Goal: Task Accomplishment & Management: Use online tool/utility

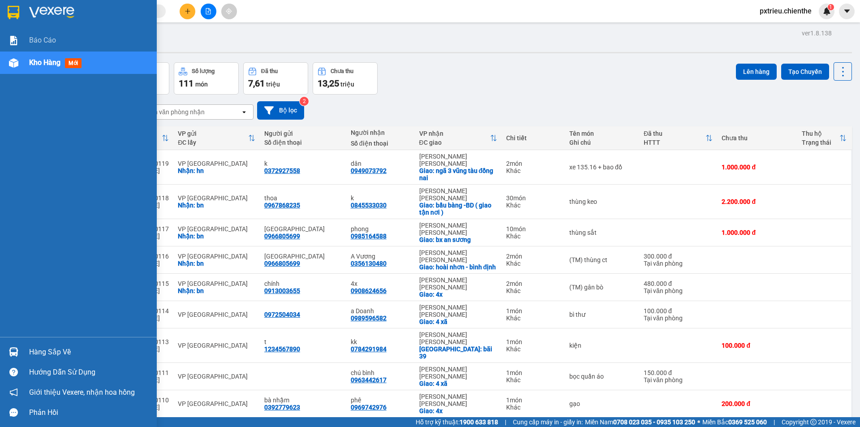
click at [46, 349] on div "Hàng sắp về" at bounding box center [89, 352] width 121 height 13
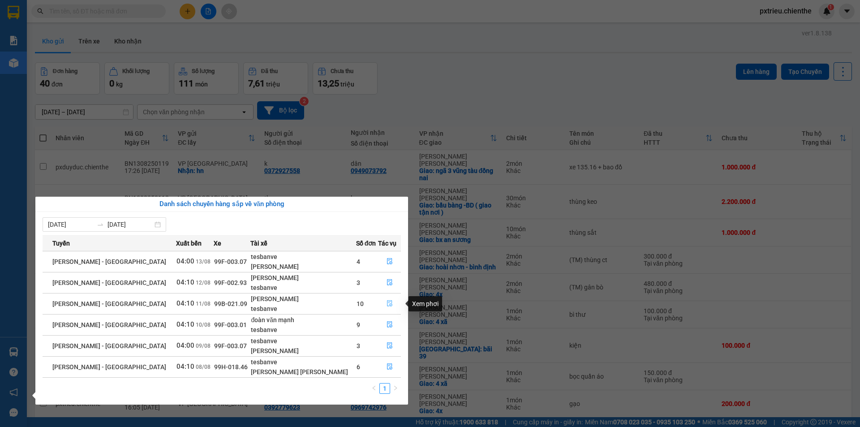
click at [388, 306] on icon "file-done" at bounding box center [389, 304] width 5 height 6
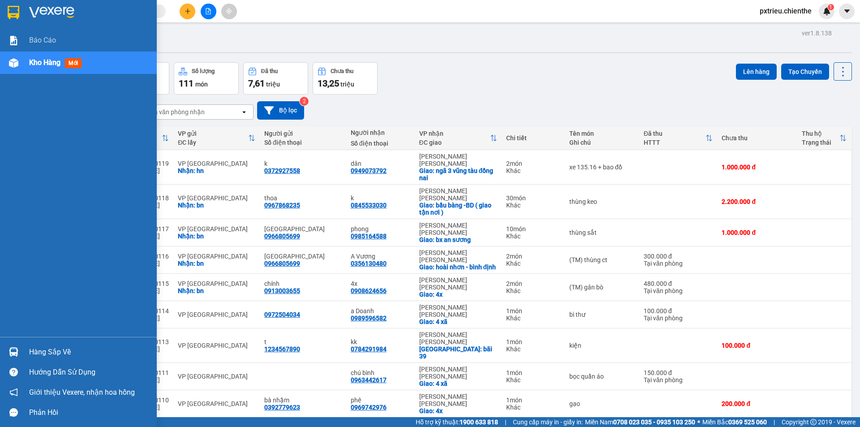
click at [44, 351] on div "Hàng sắp về" at bounding box center [89, 352] width 121 height 13
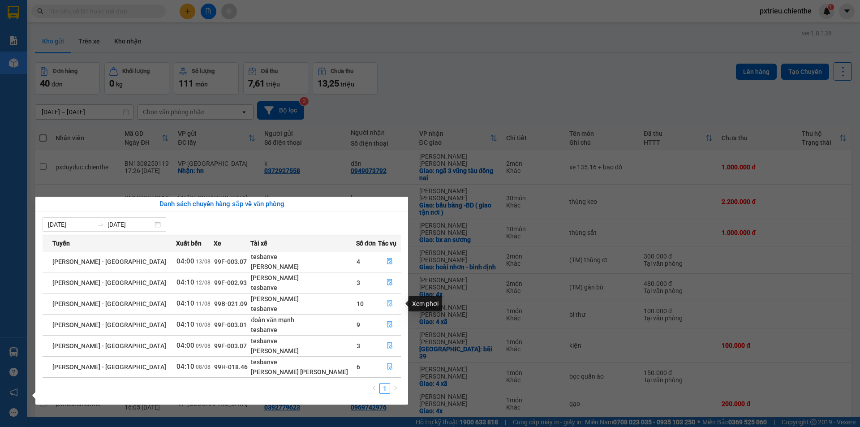
click at [392, 306] on button "button" at bounding box center [390, 304] width 22 height 14
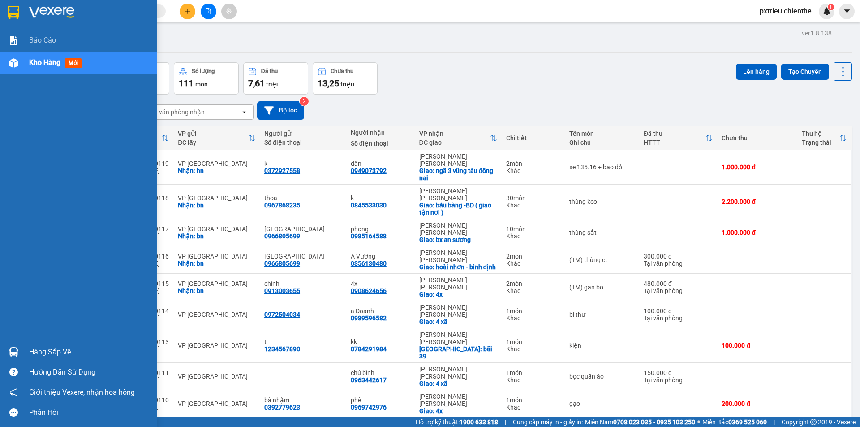
click at [72, 350] on div "Hàng sắp về" at bounding box center [89, 352] width 121 height 13
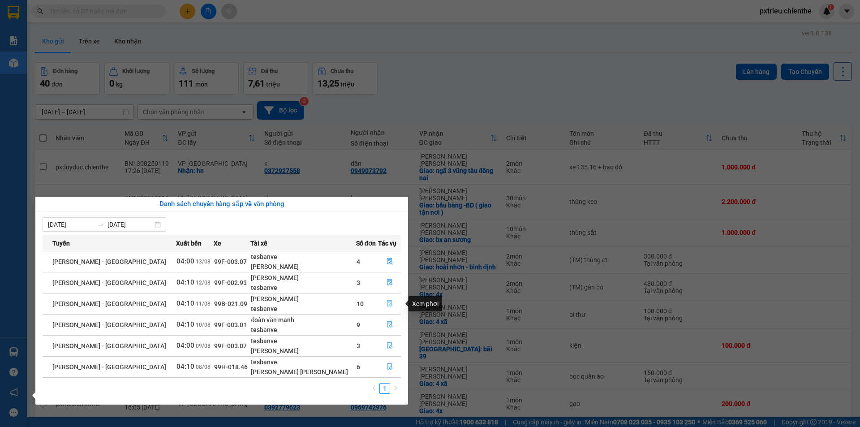
click at [387, 305] on icon "file-done" at bounding box center [389, 304] width 5 height 6
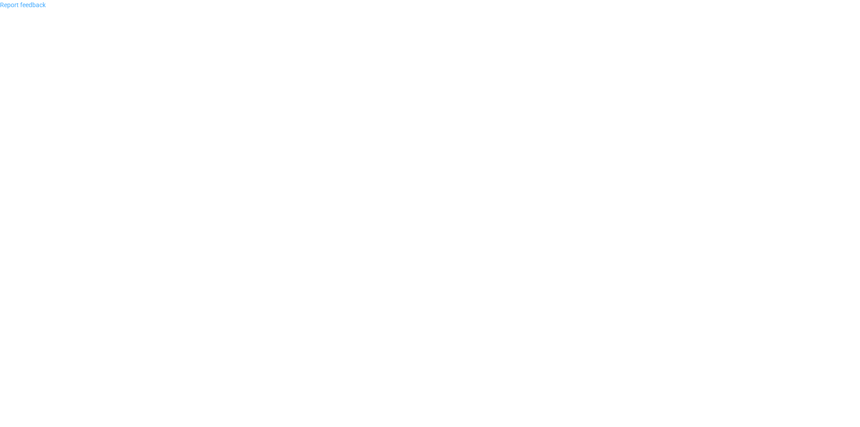
click at [34, 6] on link "Report feedback" at bounding box center [23, 4] width 46 height 7
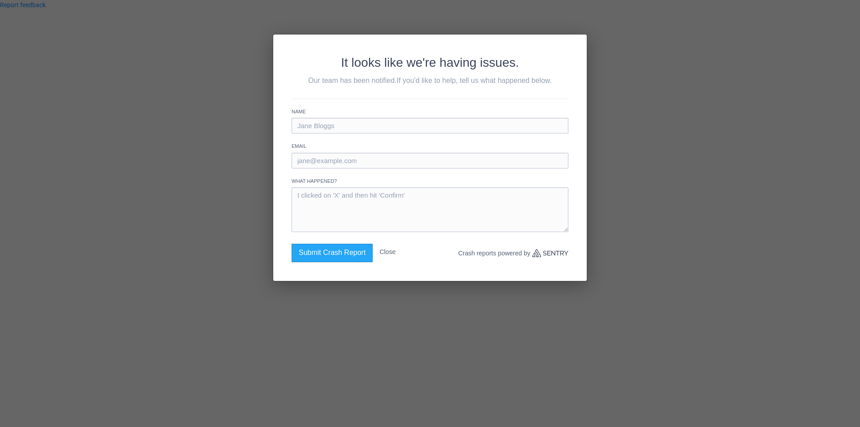
click at [389, 253] on button "Close" at bounding box center [388, 252] width 16 height 16
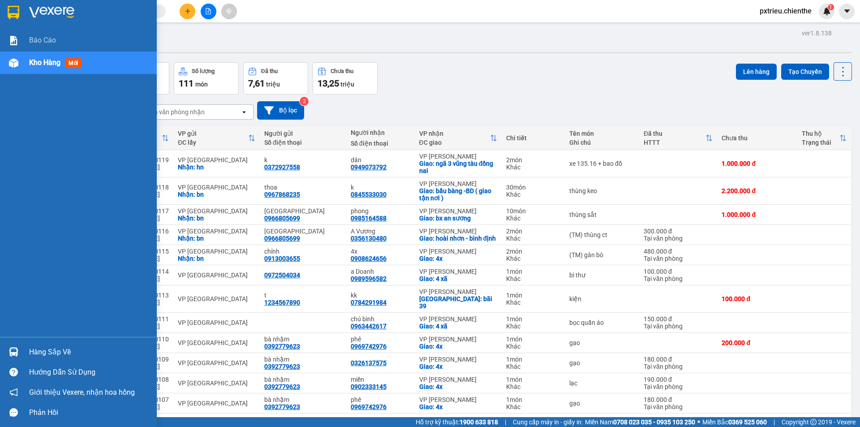
click at [42, 353] on div "Hàng sắp về" at bounding box center [89, 352] width 121 height 13
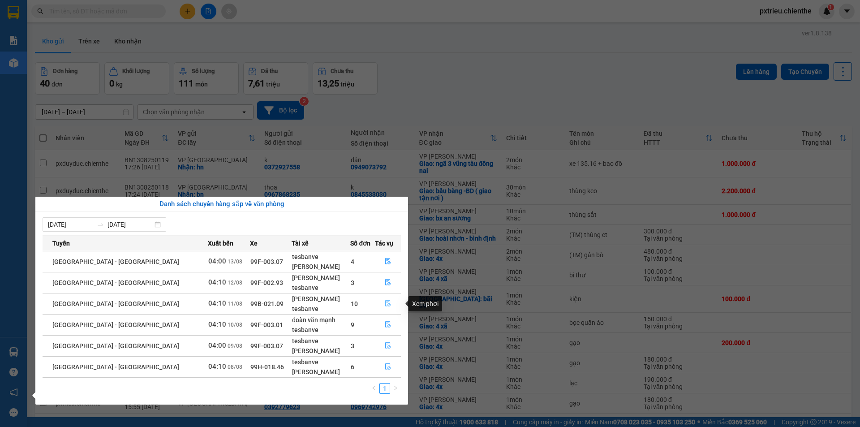
click at [387, 305] on icon "file-done" at bounding box center [388, 303] width 6 height 6
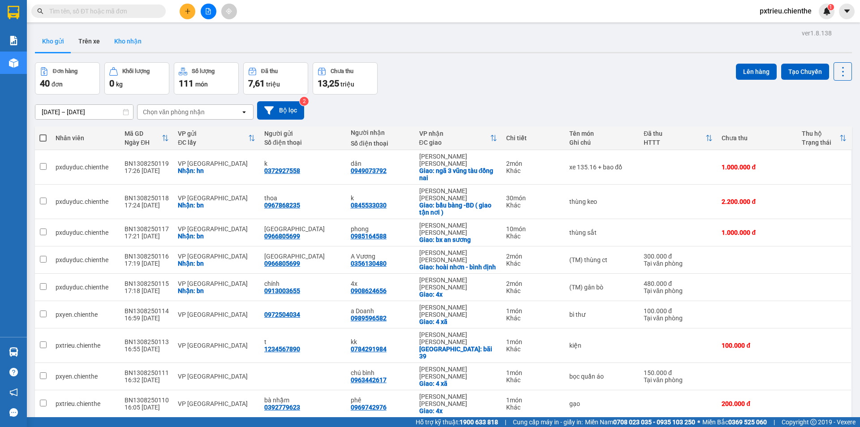
click at [128, 40] on button "Kho nhận" at bounding box center [128, 41] width 42 height 22
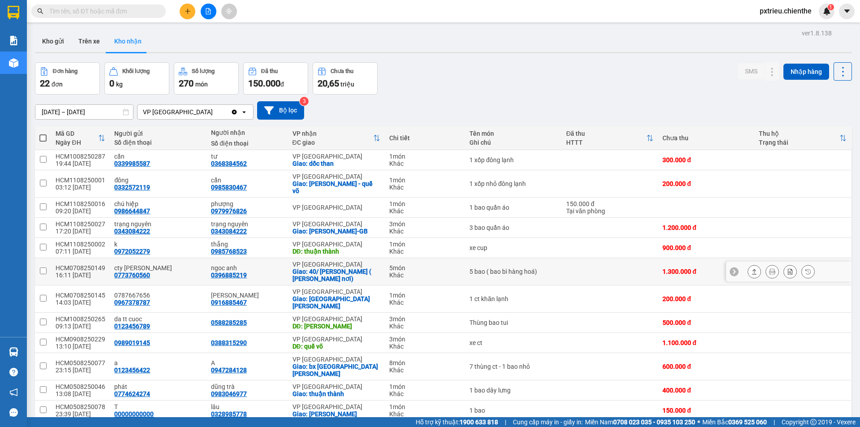
scroll to position [45, 0]
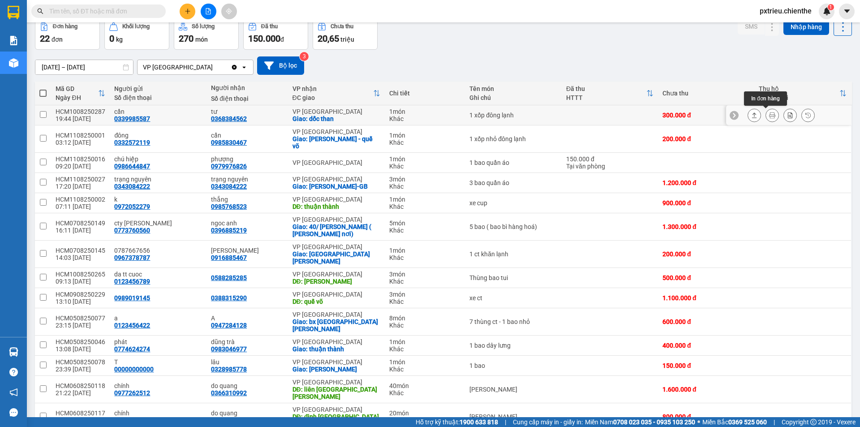
click at [767, 119] on button at bounding box center [772, 116] width 13 height 16
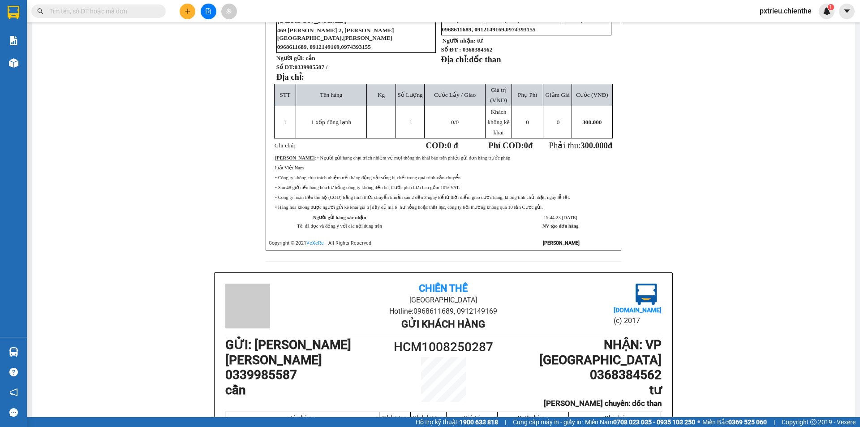
scroll to position [224, 0]
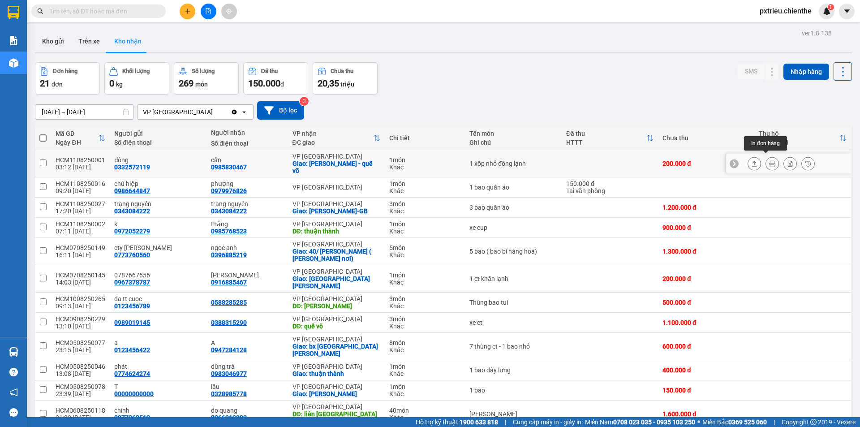
click at [769, 160] on icon at bounding box center [772, 163] width 6 height 6
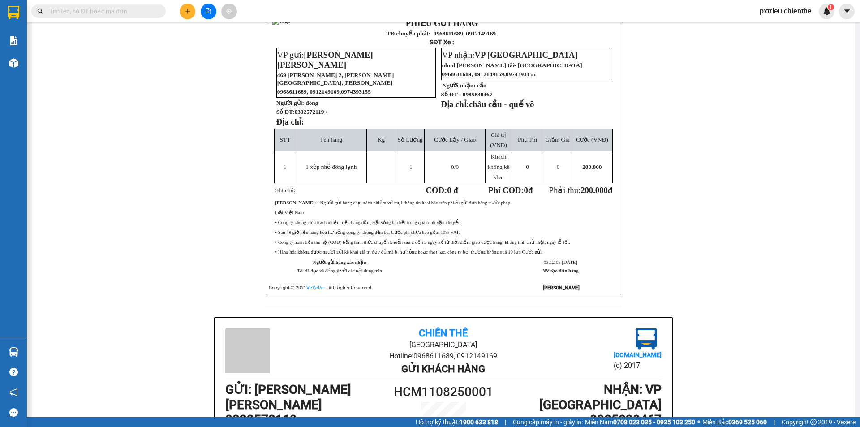
scroll to position [134, 0]
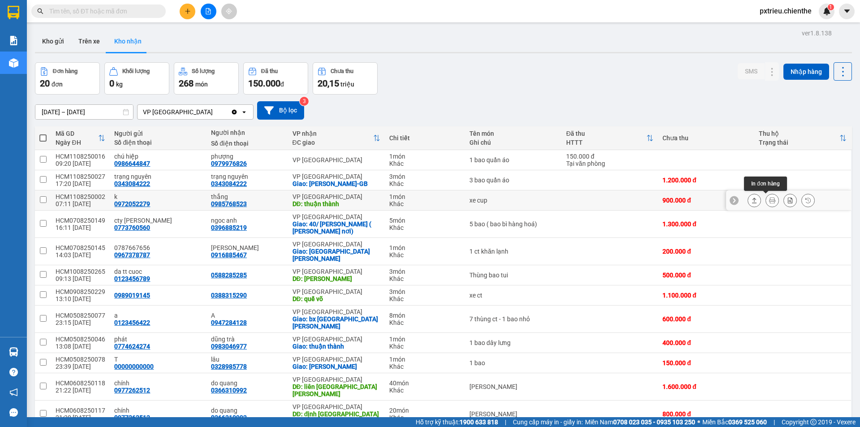
click at [769, 199] on icon at bounding box center [772, 200] width 6 height 6
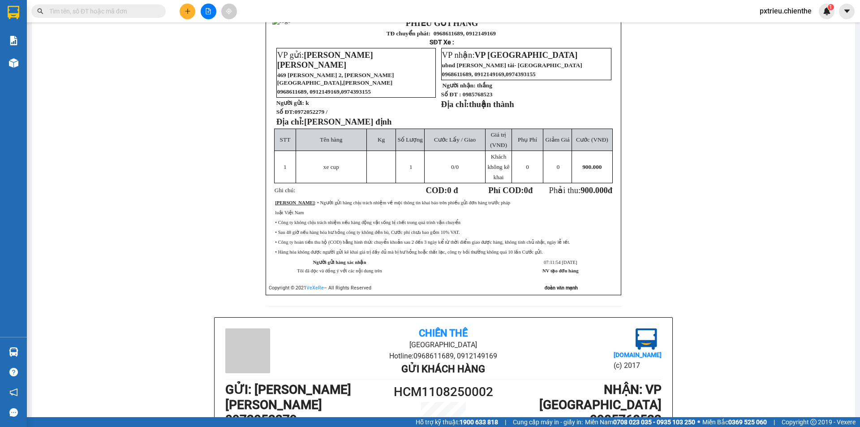
scroll to position [134, 0]
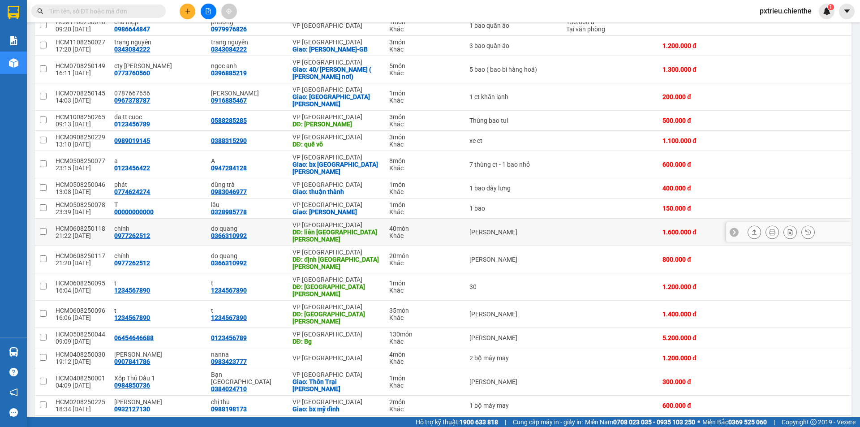
scroll to position [45, 0]
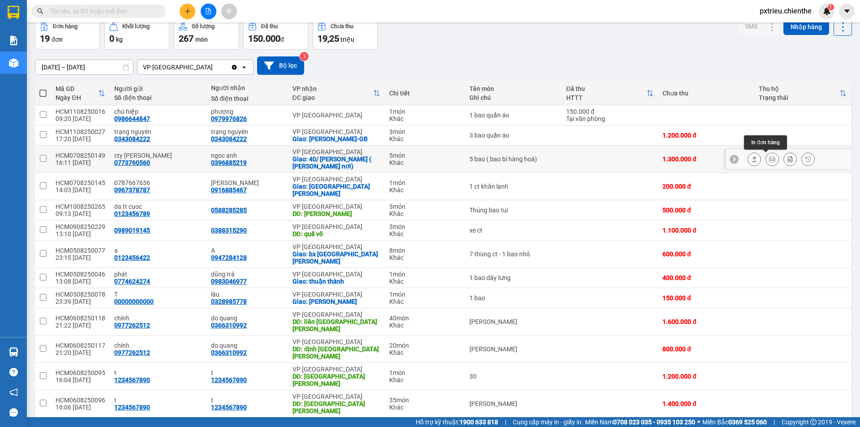
click at [769, 159] on icon at bounding box center [772, 159] width 6 height 6
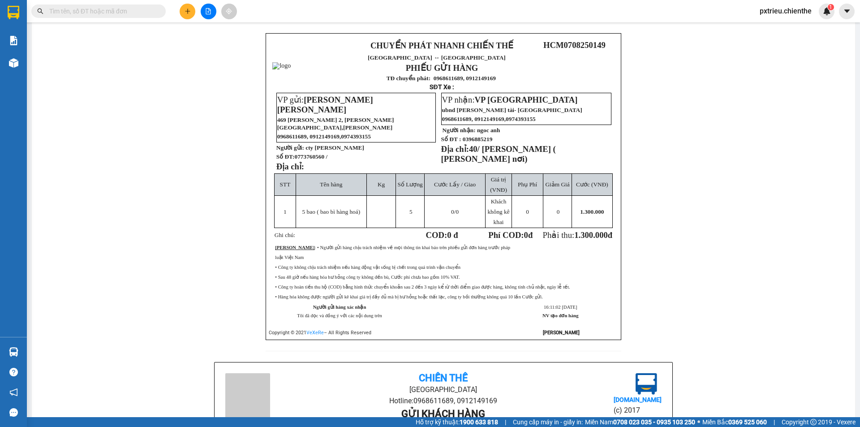
scroll to position [179, 0]
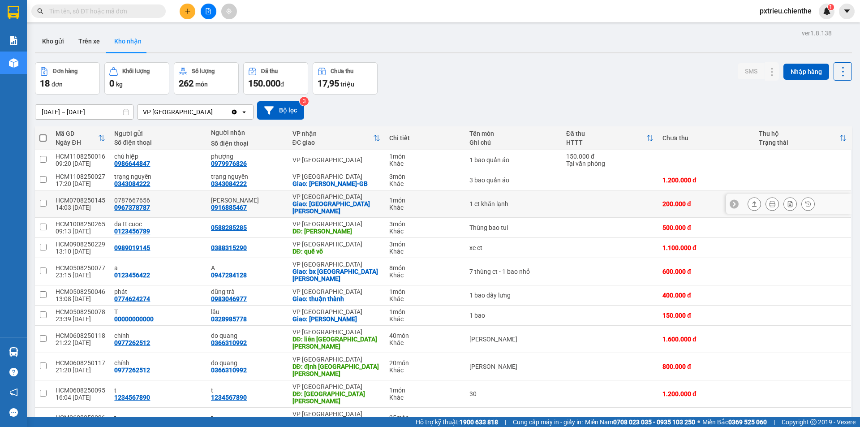
click at [769, 201] on icon at bounding box center [772, 204] width 6 height 6
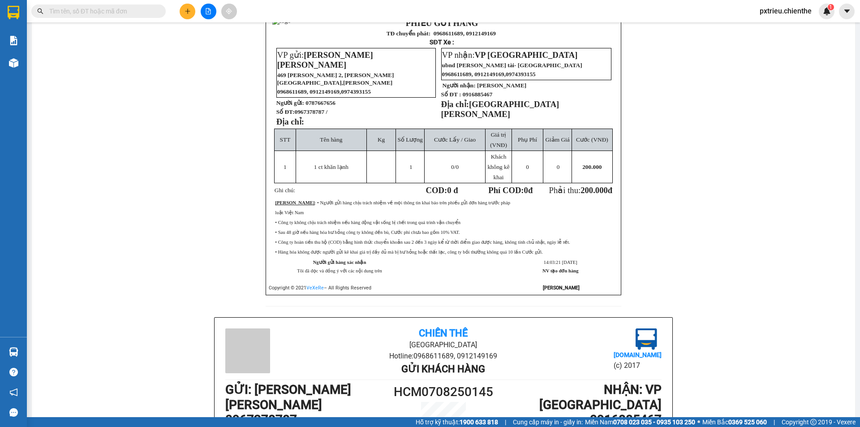
scroll to position [134, 0]
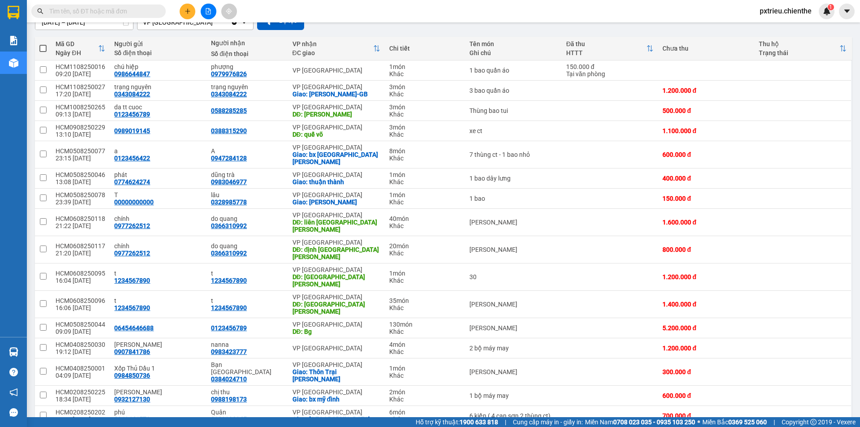
scroll to position [112, 0]
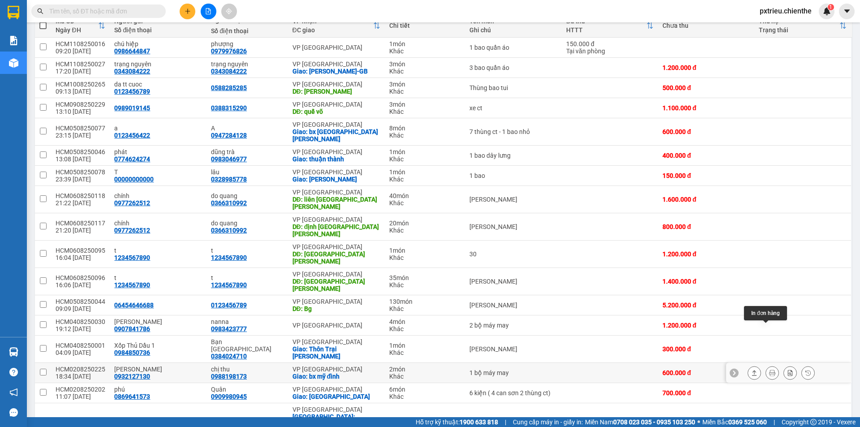
click at [769, 370] on icon at bounding box center [772, 373] width 6 height 6
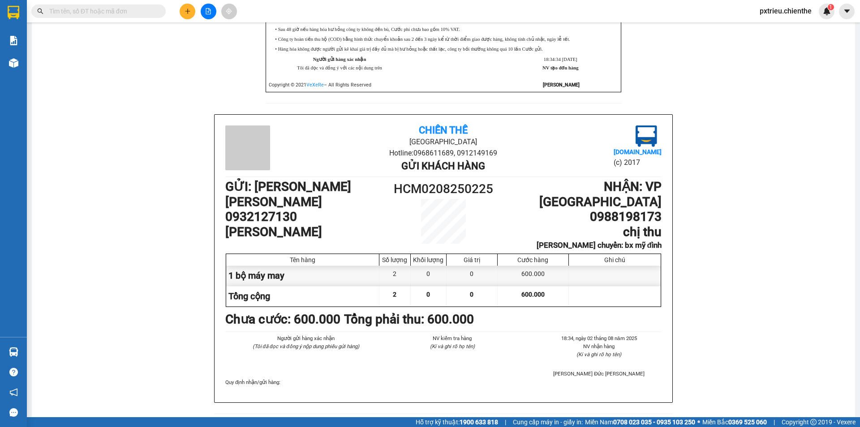
scroll to position [337, 0]
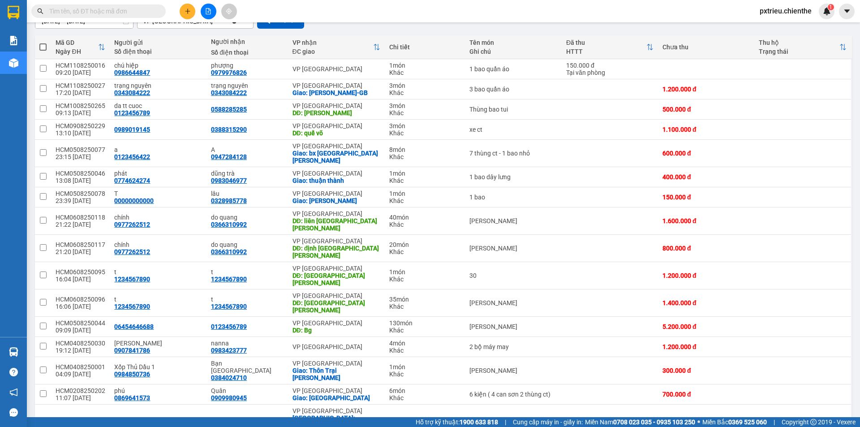
scroll to position [92, 0]
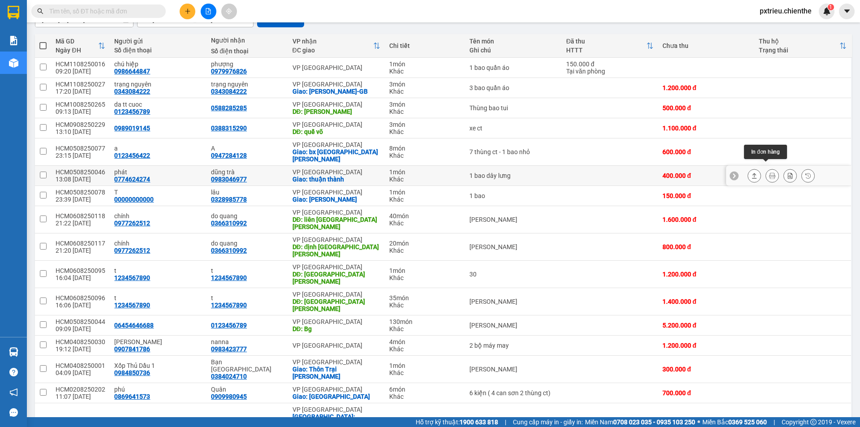
click at [766, 169] on button at bounding box center [772, 176] width 13 height 16
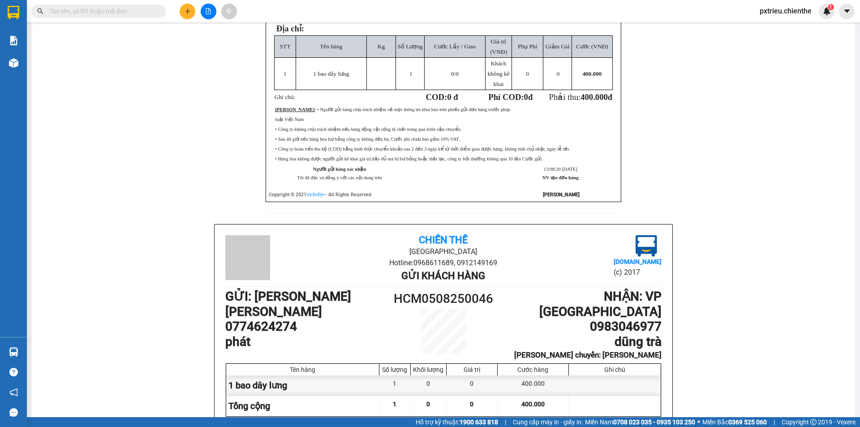
scroll to position [228, 0]
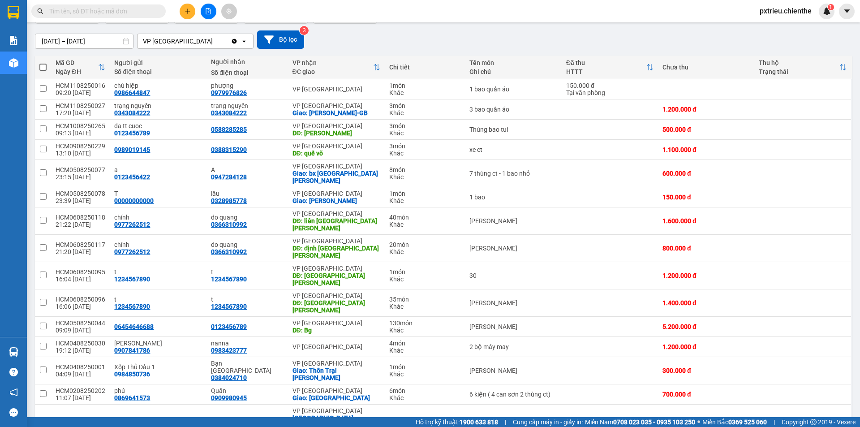
scroll to position [72, 0]
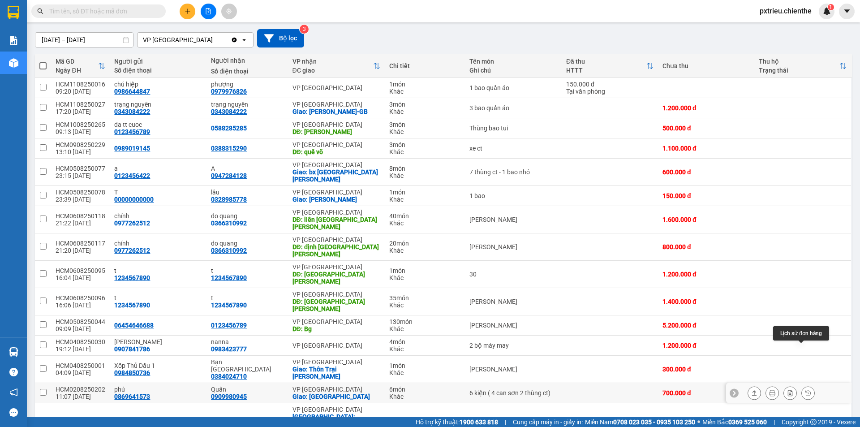
click at [805, 371] on icon at bounding box center [808, 393] width 6 height 6
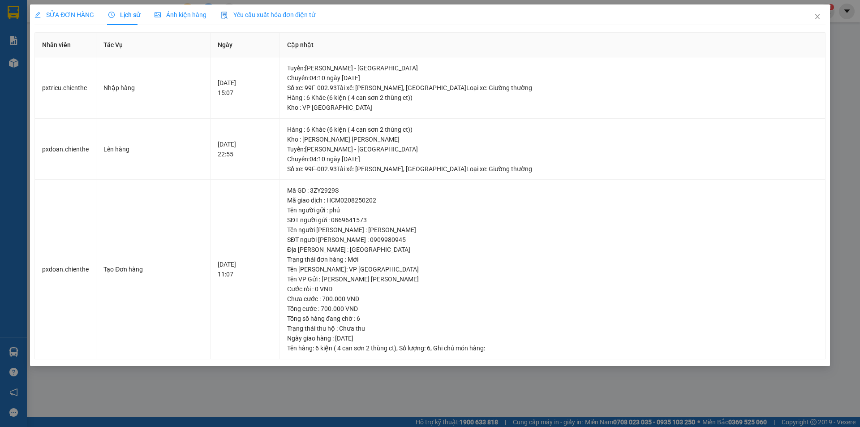
drag, startPoint x: 168, startPoint y: 6, endPoint x: 183, endPoint y: 16, distance: 17.8
click at [181, 14] on div "Ảnh kiện hàng" at bounding box center [181, 14] width 52 height 21
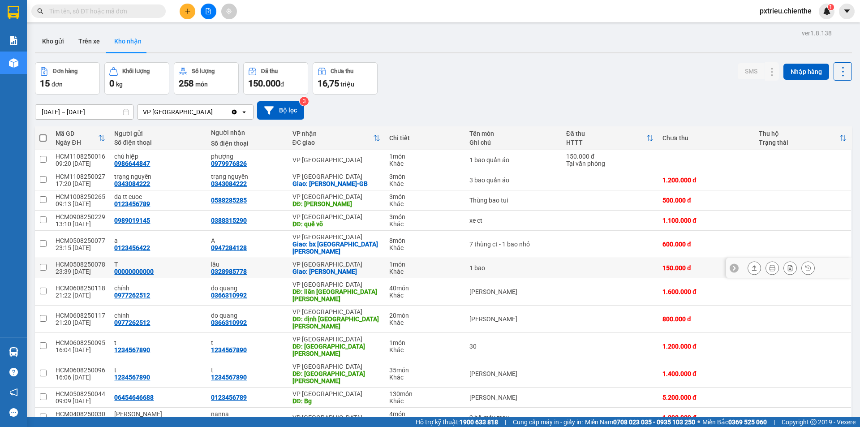
scroll to position [72, 0]
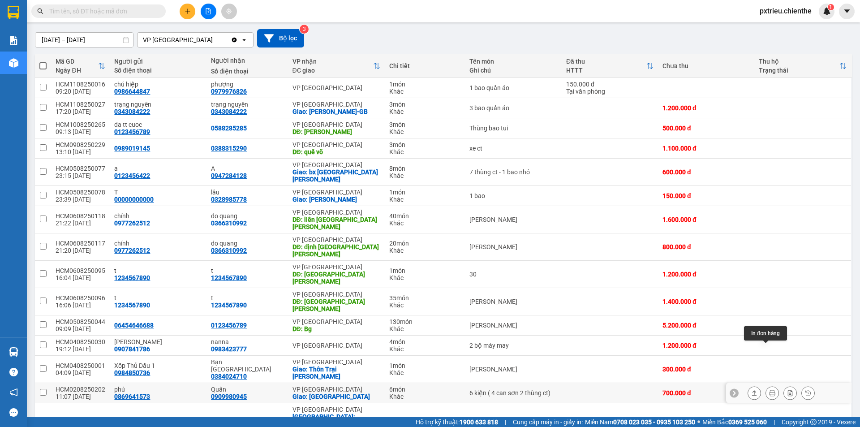
click at [769, 371] on icon at bounding box center [772, 393] width 6 height 6
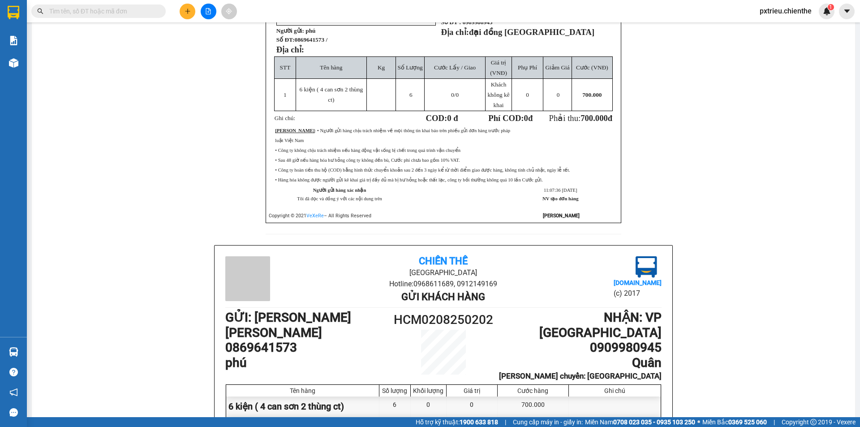
scroll to position [207, 0]
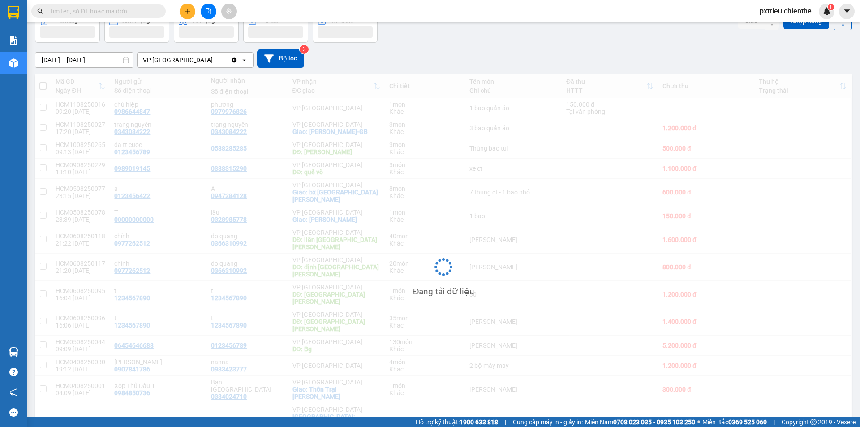
scroll to position [52, 0]
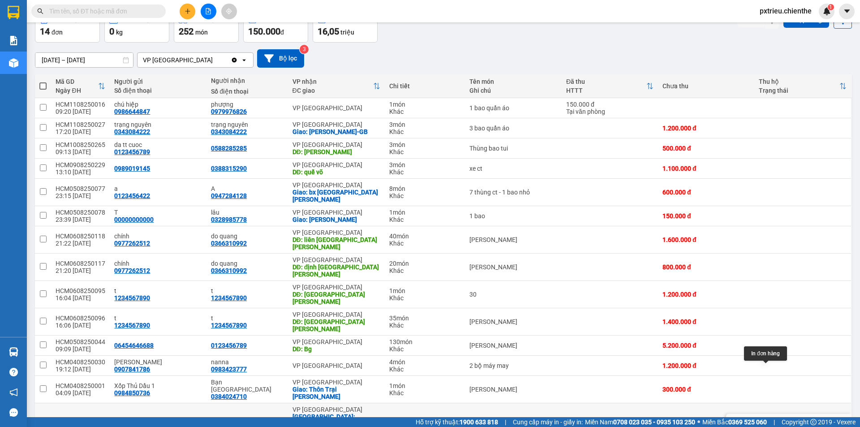
click at [769, 371] on icon at bounding box center [772, 424] width 6 height 6
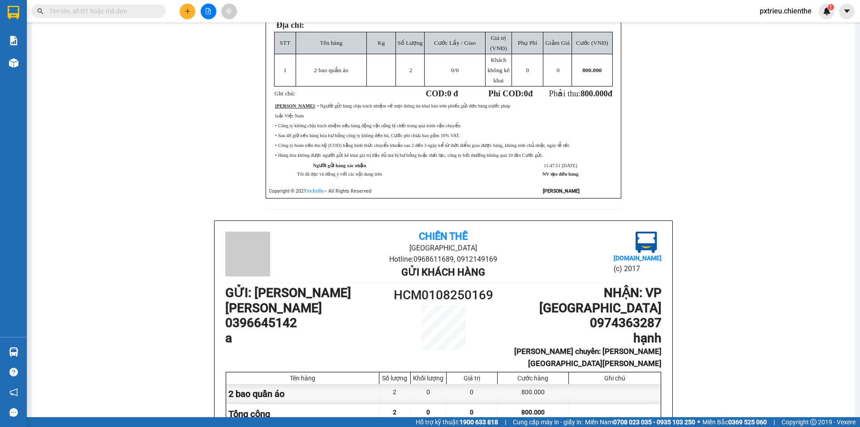
scroll to position [231, 0]
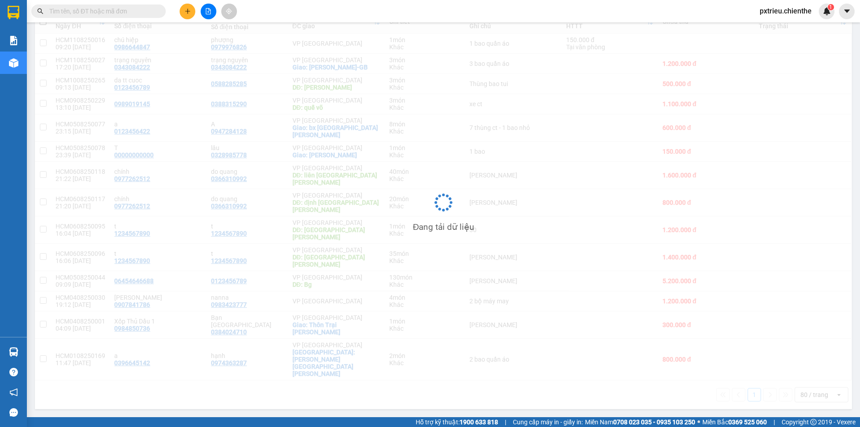
scroll to position [41, 0]
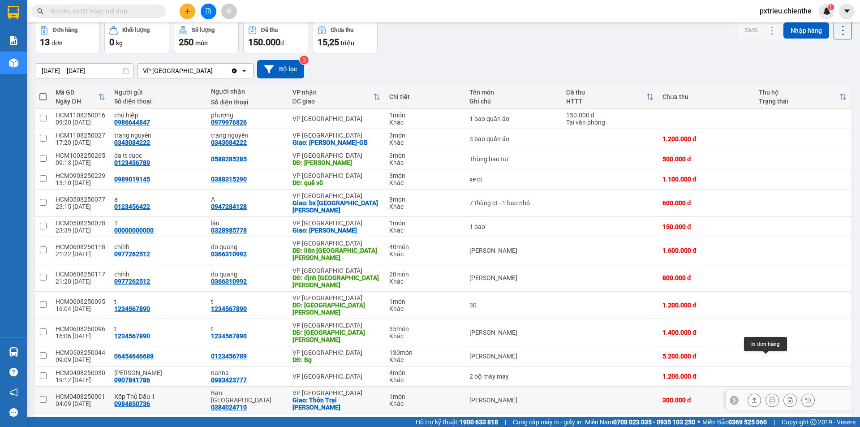
click at [766, 371] on button at bounding box center [772, 401] width 13 height 16
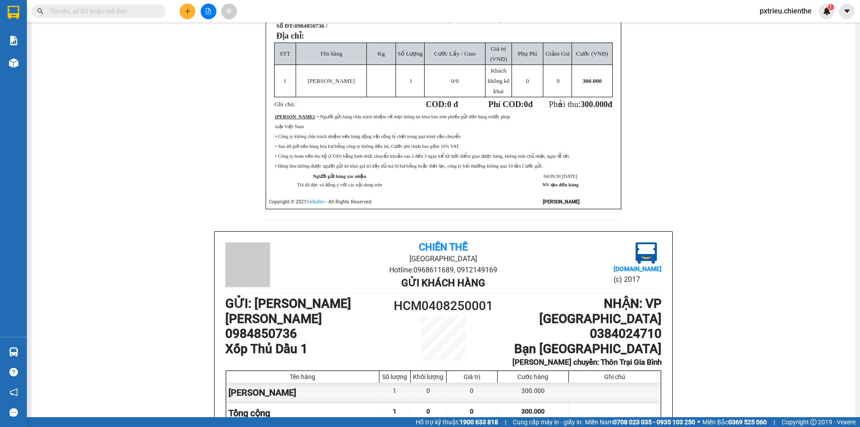
scroll to position [220, 0]
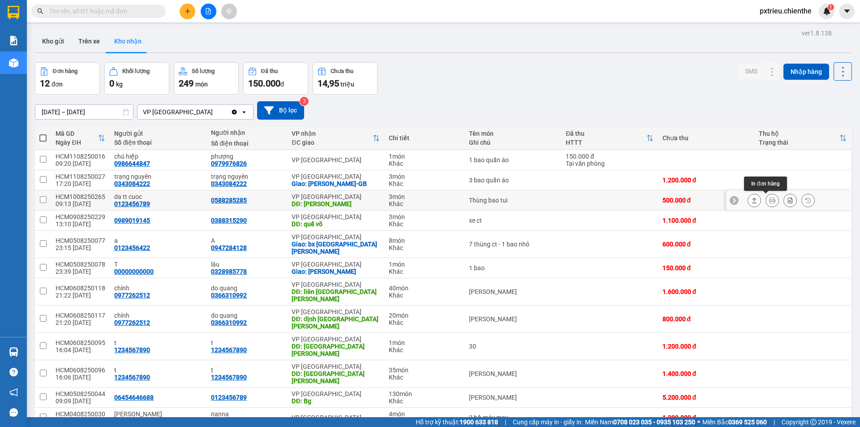
click at [769, 202] on icon at bounding box center [772, 200] width 6 height 6
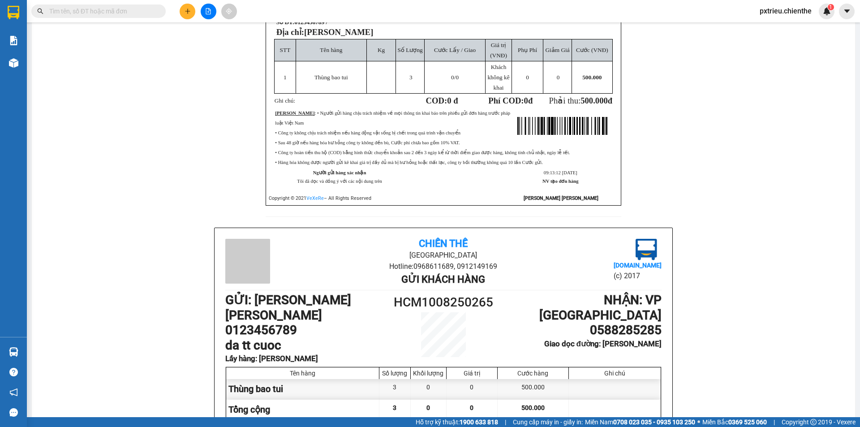
scroll to position [224, 0]
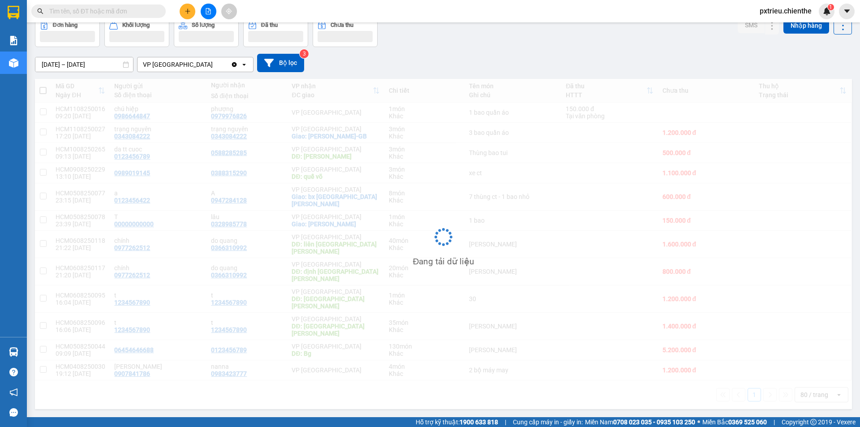
scroll to position [41, 0]
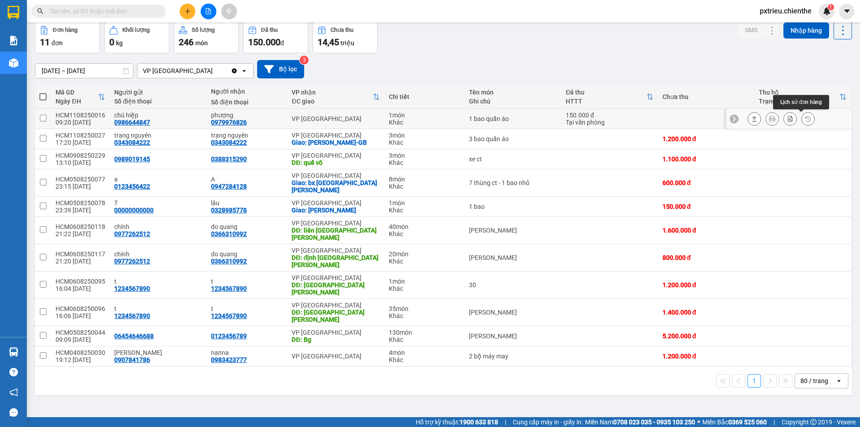
click at [805, 116] on icon at bounding box center [808, 119] width 6 height 6
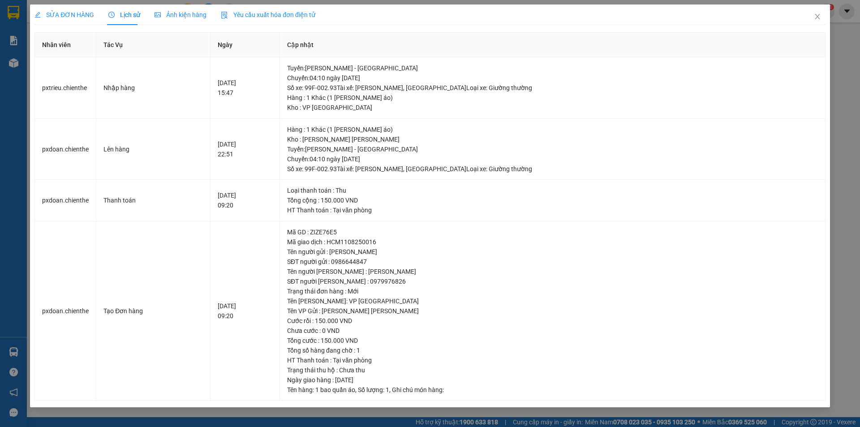
click at [177, 9] on div "Ảnh kiện hàng" at bounding box center [181, 14] width 52 height 21
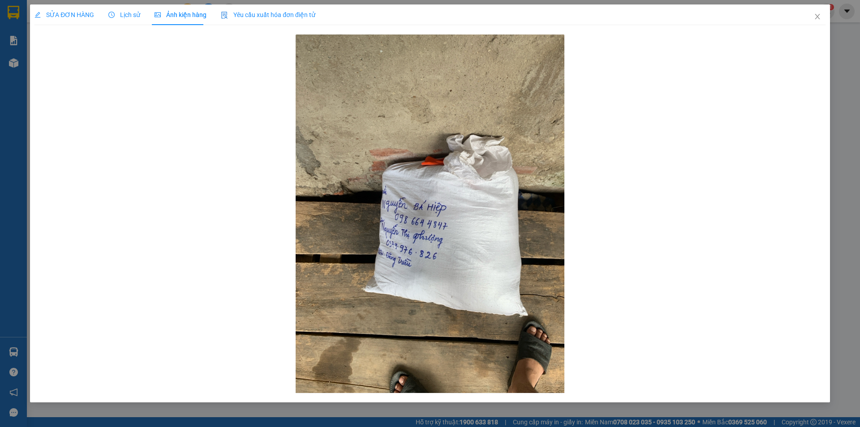
click at [122, 18] on span "Lịch sử" at bounding box center [124, 14] width 32 height 7
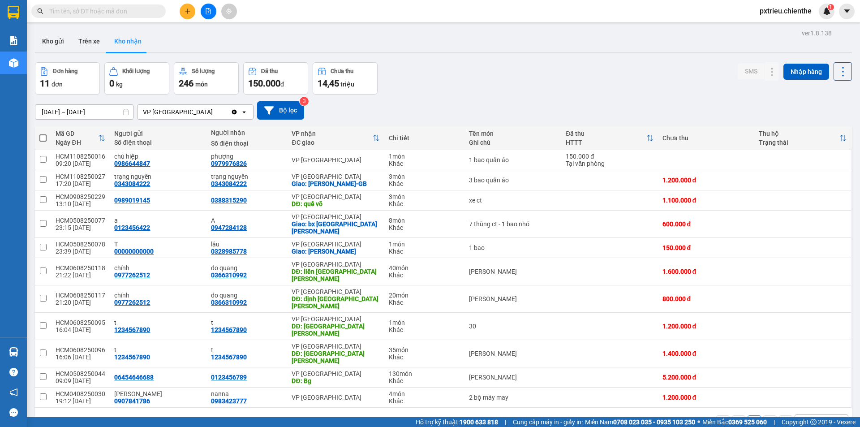
click at [45, 114] on input "01/08/2025 – 13/08/2025" at bounding box center [84, 112] width 98 height 14
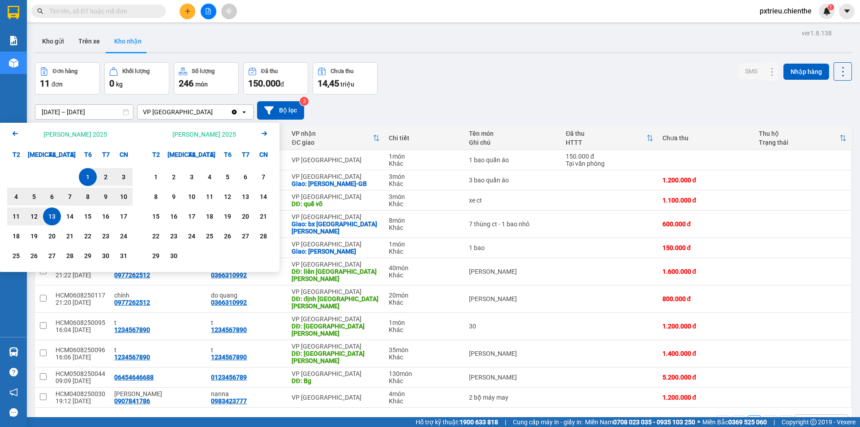
click at [16, 134] on icon "Previous month." at bounding box center [15, 133] width 5 height 4
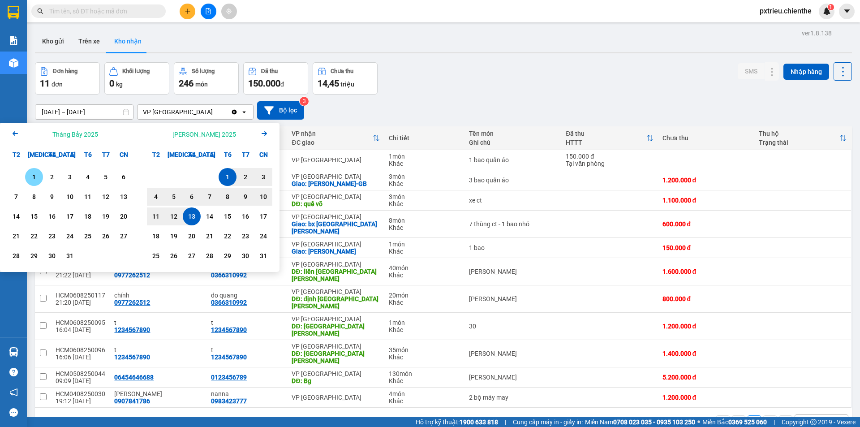
click at [35, 178] on div "1" at bounding box center [34, 177] width 13 height 11
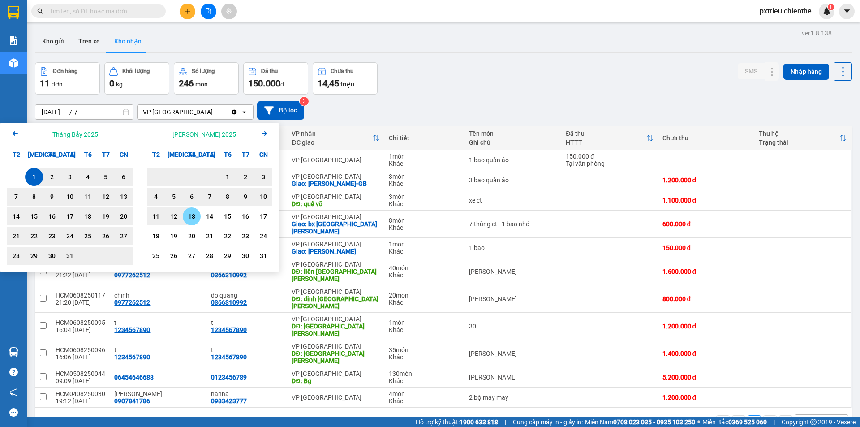
click at [195, 217] on div "13" at bounding box center [192, 216] width 13 height 11
type input "01/07/2025 – 13/08/2025"
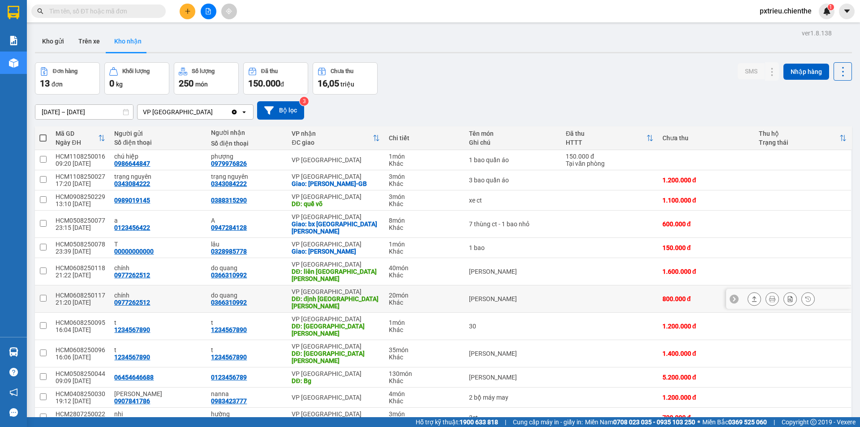
scroll to position [41, 0]
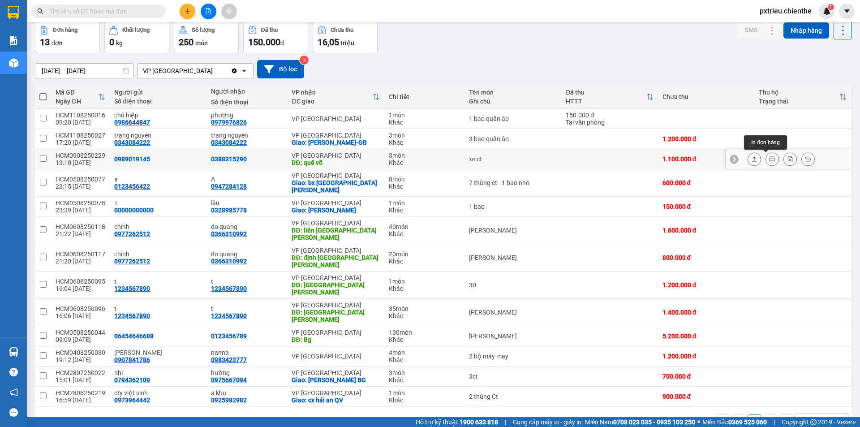
click at [766, 158] on button at bounding box center [772, 159] width 13 height 16
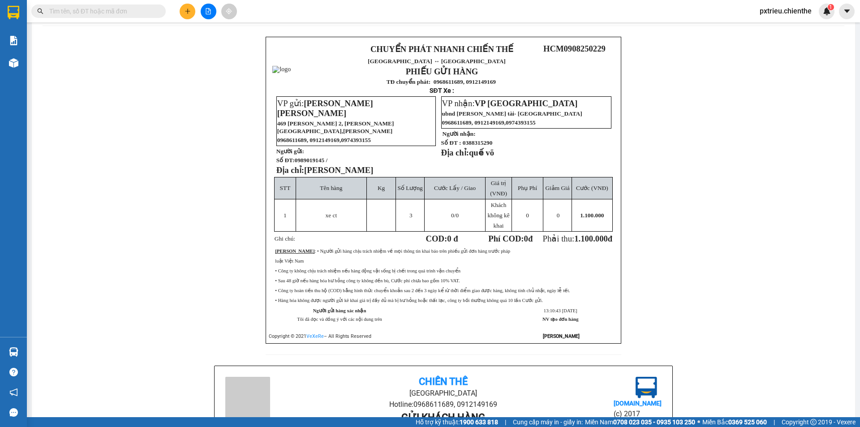
scroll to position [220, 0]
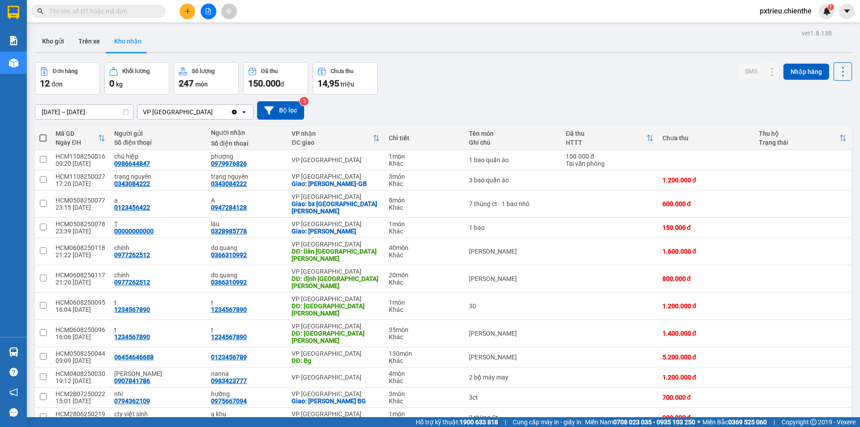
click at [82, 7] on input "text" at bounding box center [102, 11] width 106 height 10
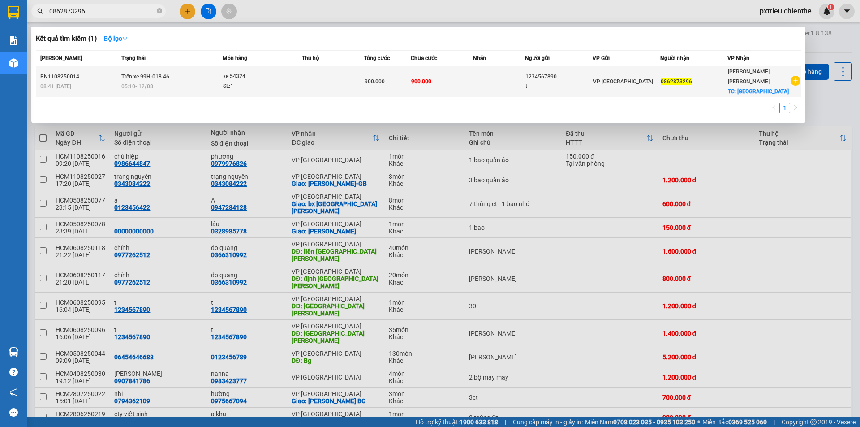
type input "0862873296"
click at [290, 73] on div "xe 54324" at bounding box center [256, 77] width 67 height 10
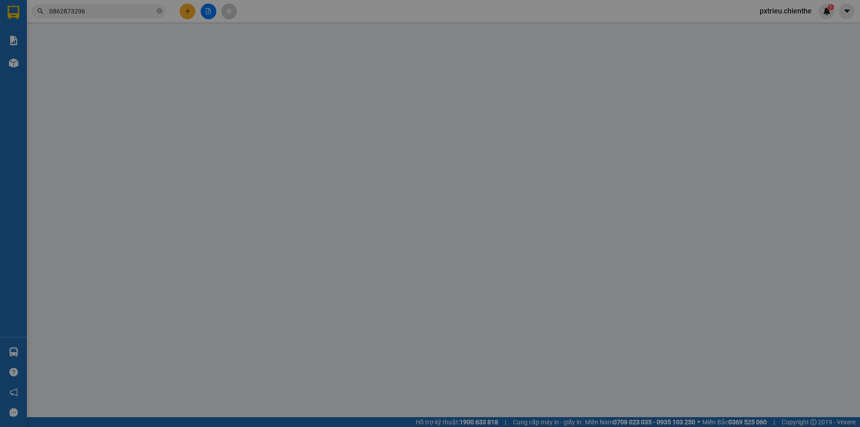
type input "1234567890"
type input "t"
type input "0862873296"
type input "900.000"
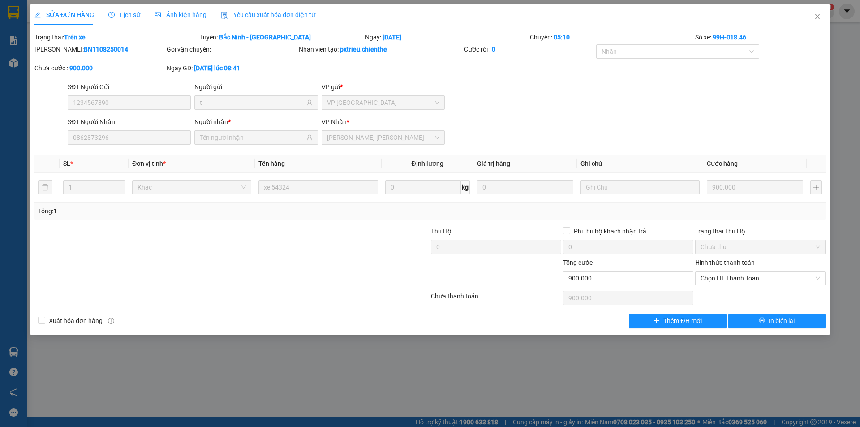
click at [190, 16] on span "Ảnh kiện hàng" at bounding box center [181, 14] width 52 height 7
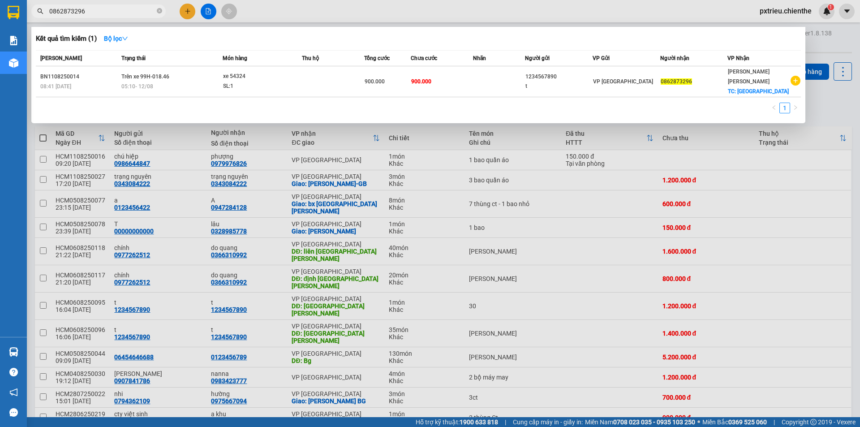
click at [141, 10] on input "0862873296" at bounding box center [102, 11] width 106 height 10
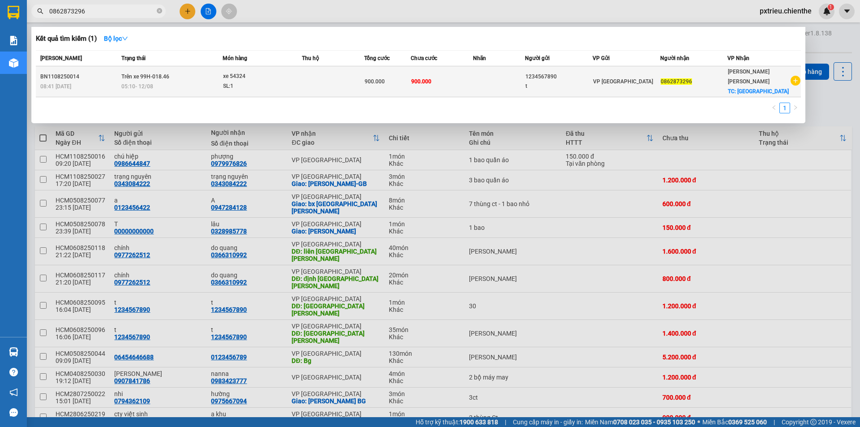
click at [304, 78] on td at bounding box center [333, 81] width 62 height 31
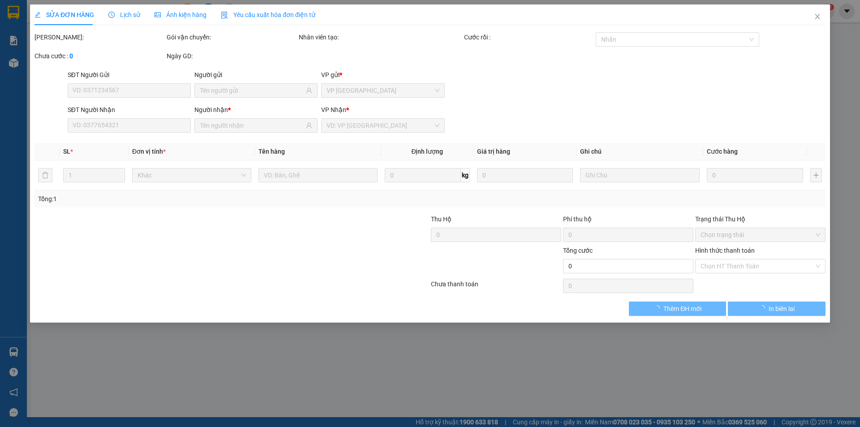
type input "1234567890"
type input "t"
type input "0862873296"
type input "900.000"
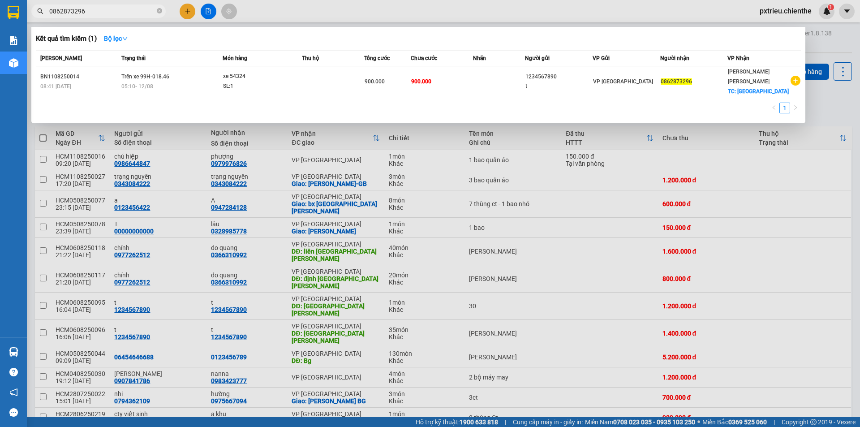
click at [93, 8] on input "0862873296" at bounding box center [102, 11] width 106 height 10
click at [205, 10] on div at bounding box center [430, 213] width 860 height 427
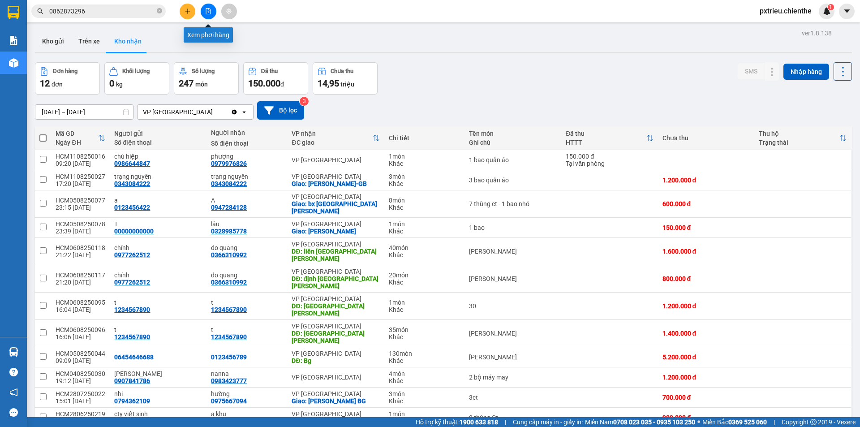
click at [205, 10] on icon "file-add" at bounding box center [208, 11] width 6 height 6
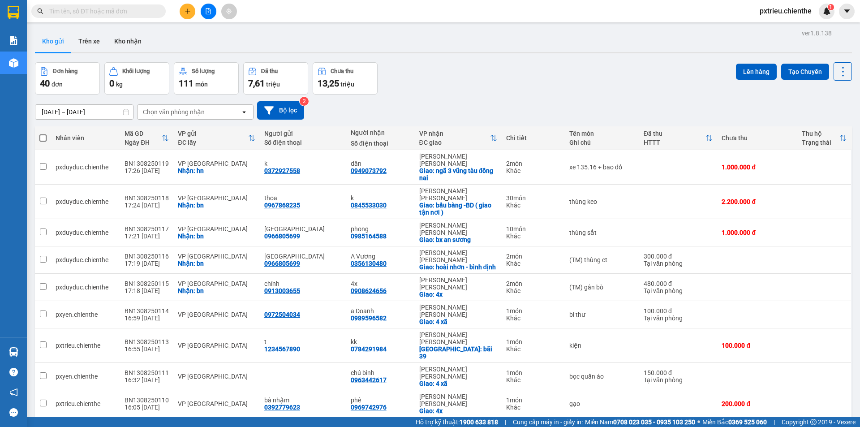
click at [94, 13] on input "text" at bounding box center [102, 11] width 106 height 10
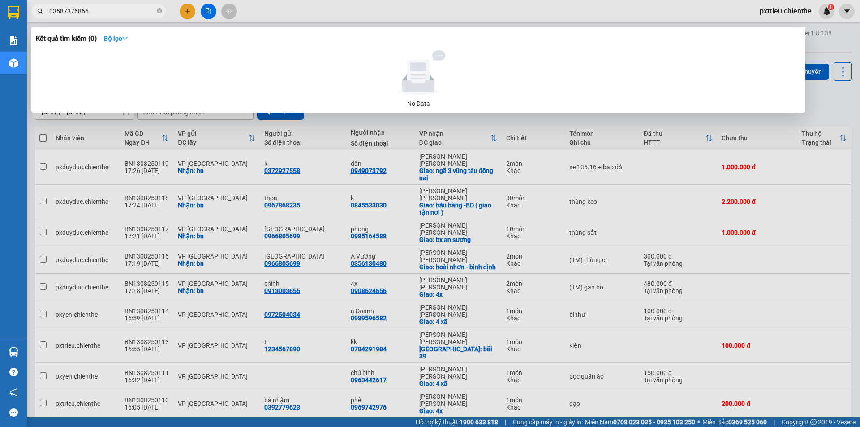
click at [68, 11] on input "03587376866" at bounding box center [102, 11] width 106 height 10
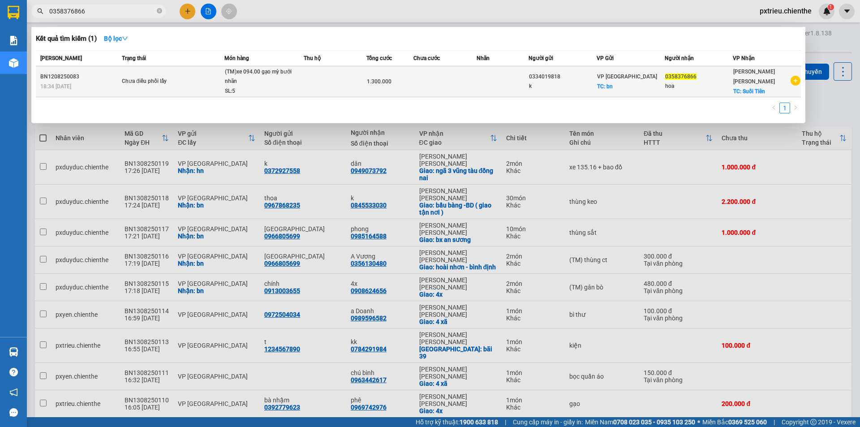
type input "0358376866"
click at [295, 89] on span "(TM)xe 094.00 gạo mỳ bưởi nhãn SL: 5" at bounding box center [264, 81] width 79 height 29
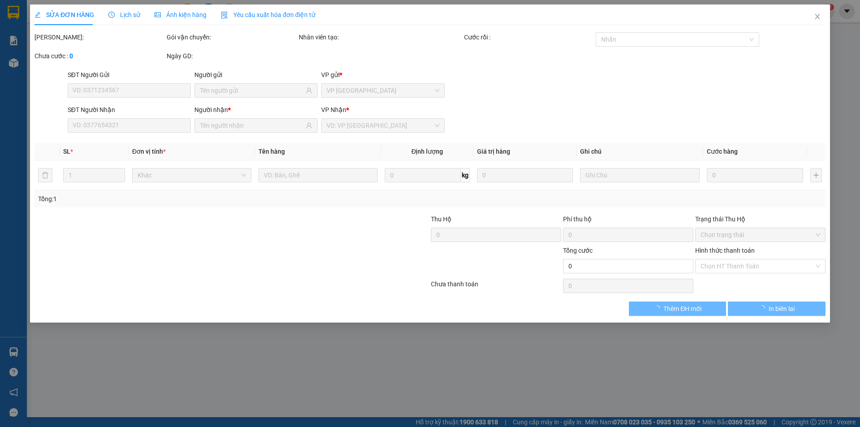
type input "0334019818"
type input "k"
type input "0358376866"
type input "hoa"
type input "1.300.000"
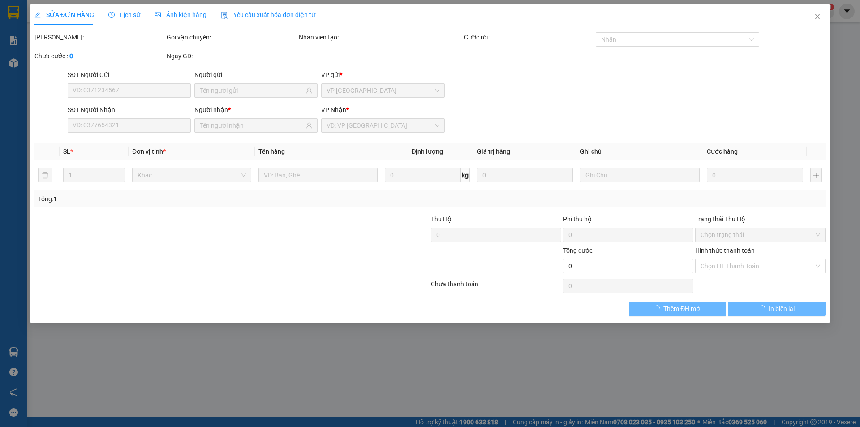
type input "0"
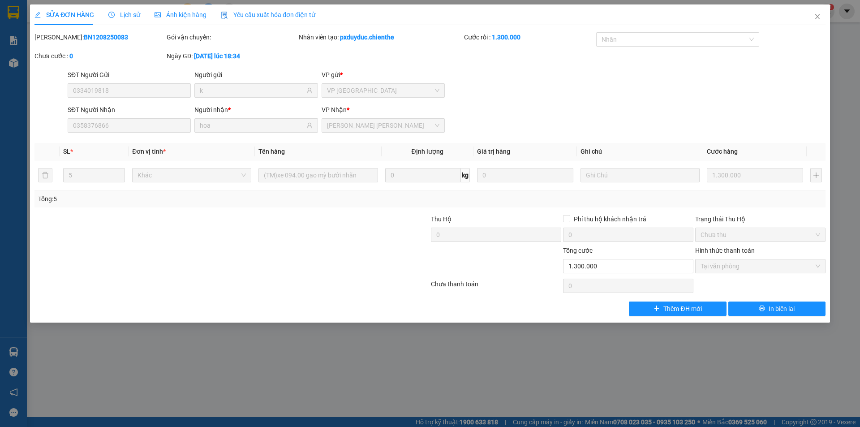
click at [126, 13] on span "Lịch sử" at bounding box center [124, 14] width 32 height 7
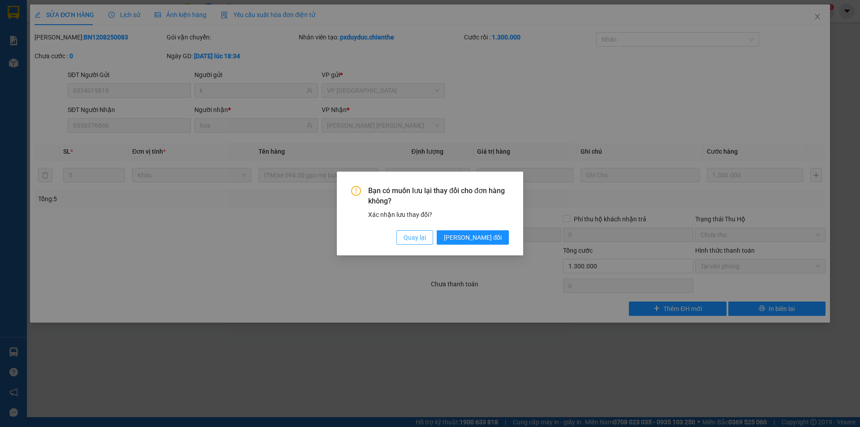
click at [426, 238] on span "Quay lại" at bounding box center [415, 238] width 22 height 10
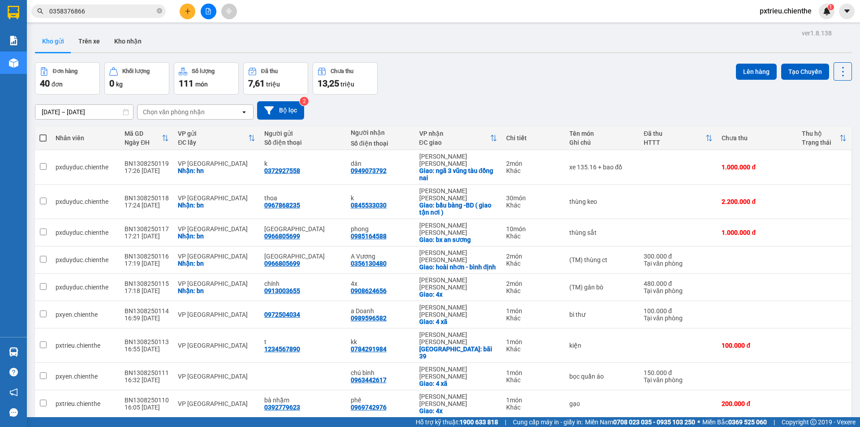
click at [123, 4] on div "Kết quả tìm kiếm ( 1 ) Bộ lọc Mã ĐH Trạng thái Món hàng Thu hộ Tổng cước Chưa c…" at bounding box center [87, 12] width 175 height 16
click at [113, 9] on input "0358376866" at bounding box center [102, 11] width 106 height 10
click at [210, 13] on icon "file-add" at bounding box center [208, 11] width 6 height 6
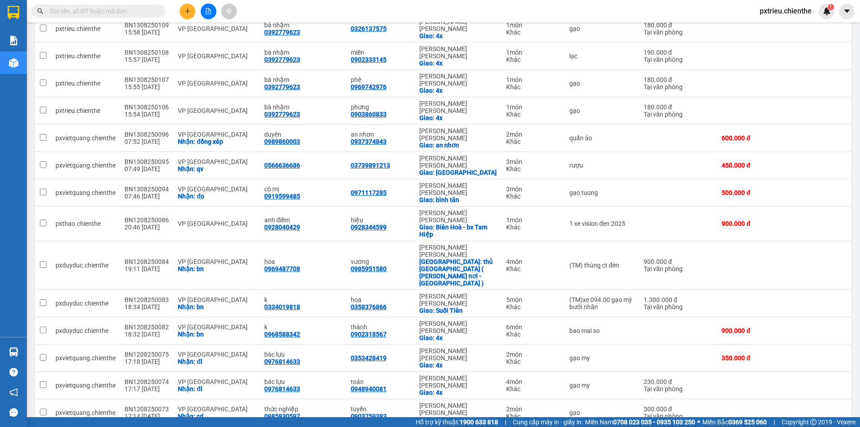
scroll to position [178, 0]
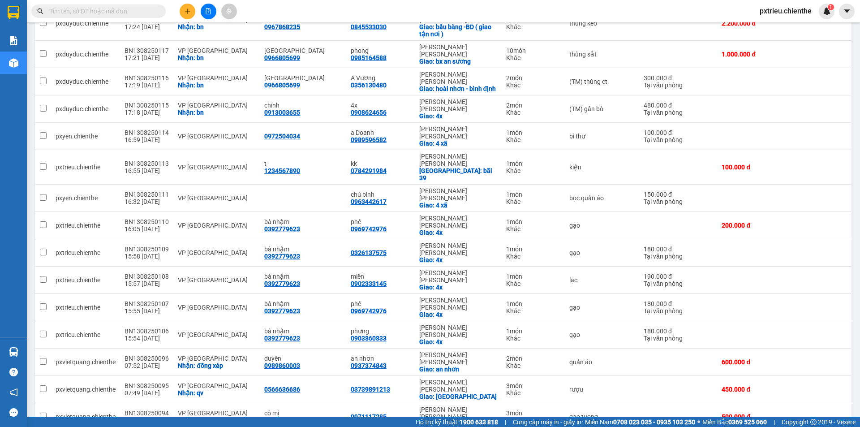
click at [205, 14] on button at bounding box center [209, 12] width 16 height 16
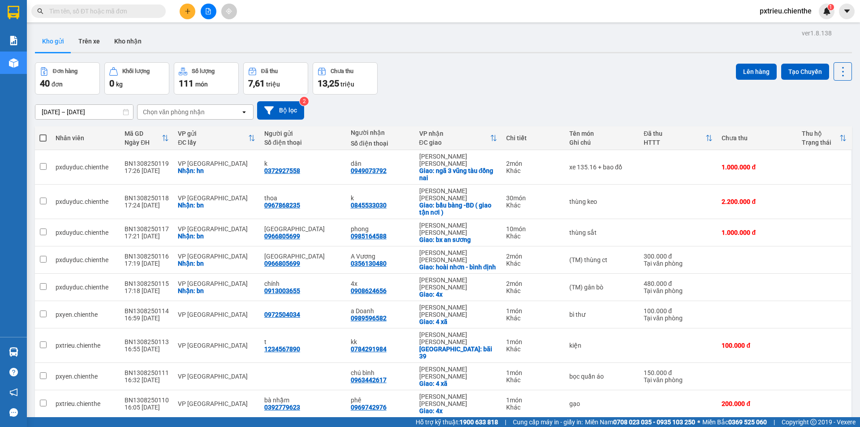
click at [209, 15] on button at bounding box center [209, 12] width 16 height 16
